Goal: Communication & Community: Participate in discussion

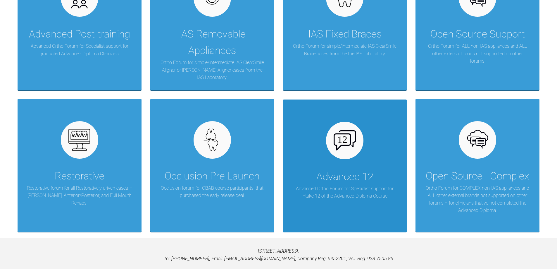
click at [339, 187] on p "Advanced Ortho Forum for Specialist support for Intake 12 of the Advanced Diplo…" at bounding box center [345, 192] width 106 height 15
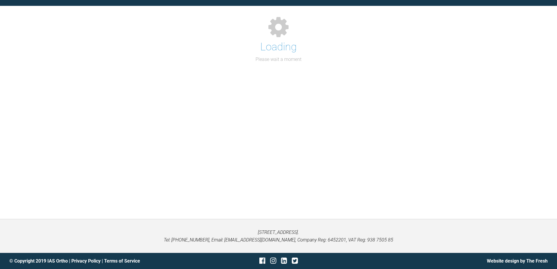
click at [339, 187] on div "Support Forum Back to Home Go to case Loading Please wait a moment" at bounding box center [278, 98] width 557 height 241
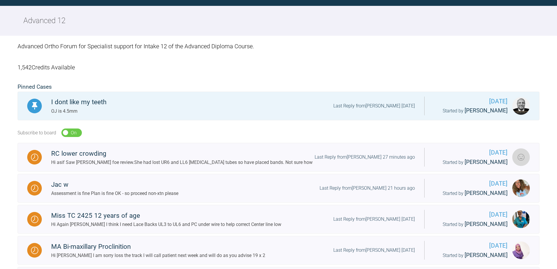
scroll to position [175, 0]
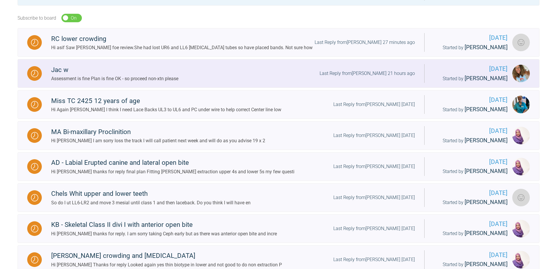
click at [264, 82] on div "Jac w Assessment is fine Plan is fine OK - so proceed non-xtn please Last Reply…" at bounding box center [233, 74] width 382 height 18
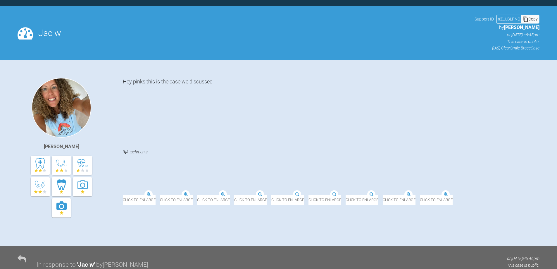
scroll to position [175, 0]
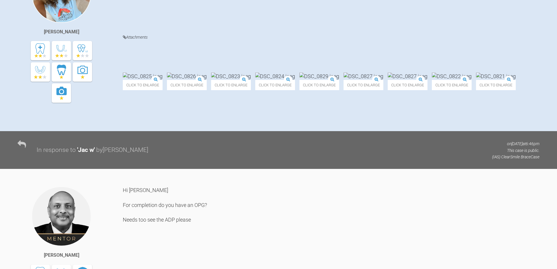
click at [373, 206] on div "Hi Rebecca For completion do you have an OPG? Needs too see the ADP please" at bounding box center [331, 265] width 417 height 159
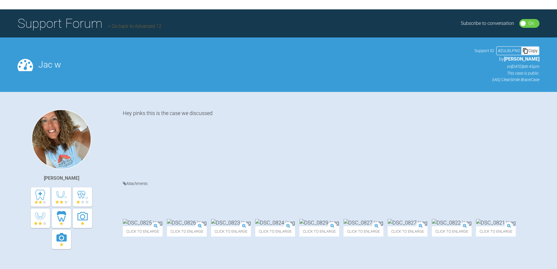
scroll to position [0, 0]
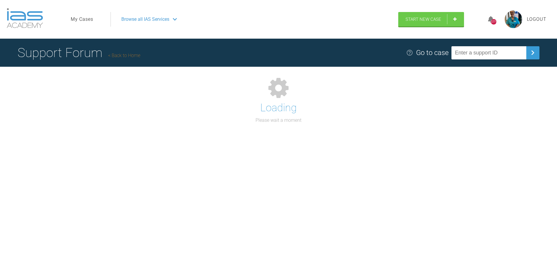
scroll to position [61, 0]
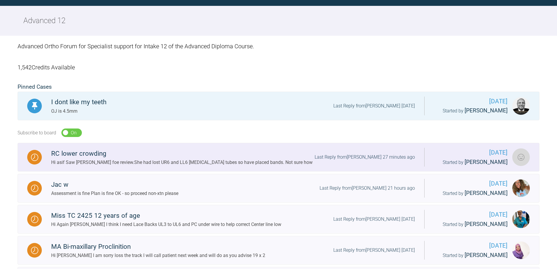
click at [44, 159] on div "RC lower crowding Hi asif Saw Rosie foe review.She had lost UR6 and LL6 molar t…" at bounding box center [233, 157] width 382 height 18
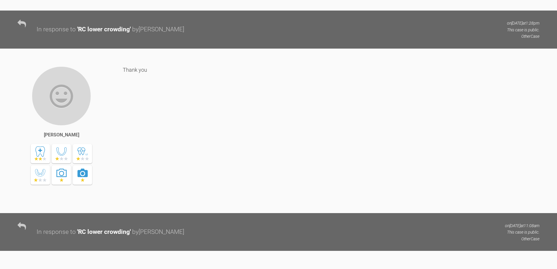
scroll to position [938, 0]
